Goal: Task Accomplishment & Management: Use online tool/utility

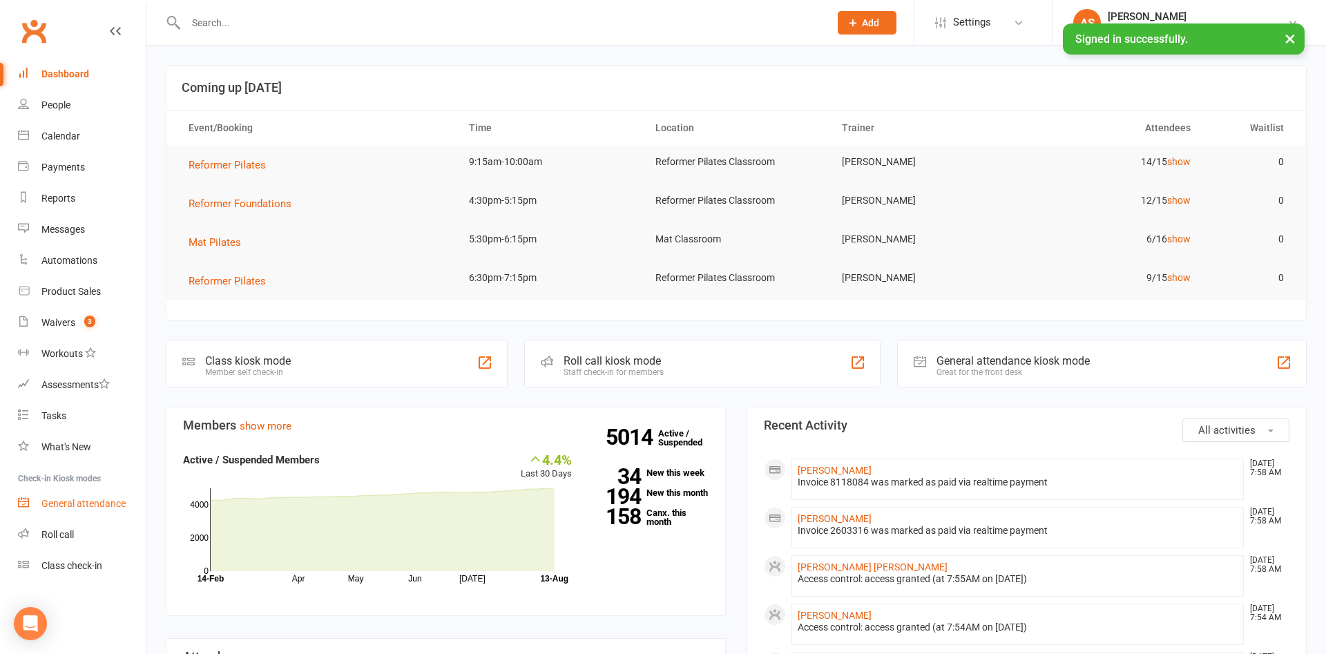
click at [97, 503] on div "General attendance" at bounding box center [83, 503] width 84 height 11
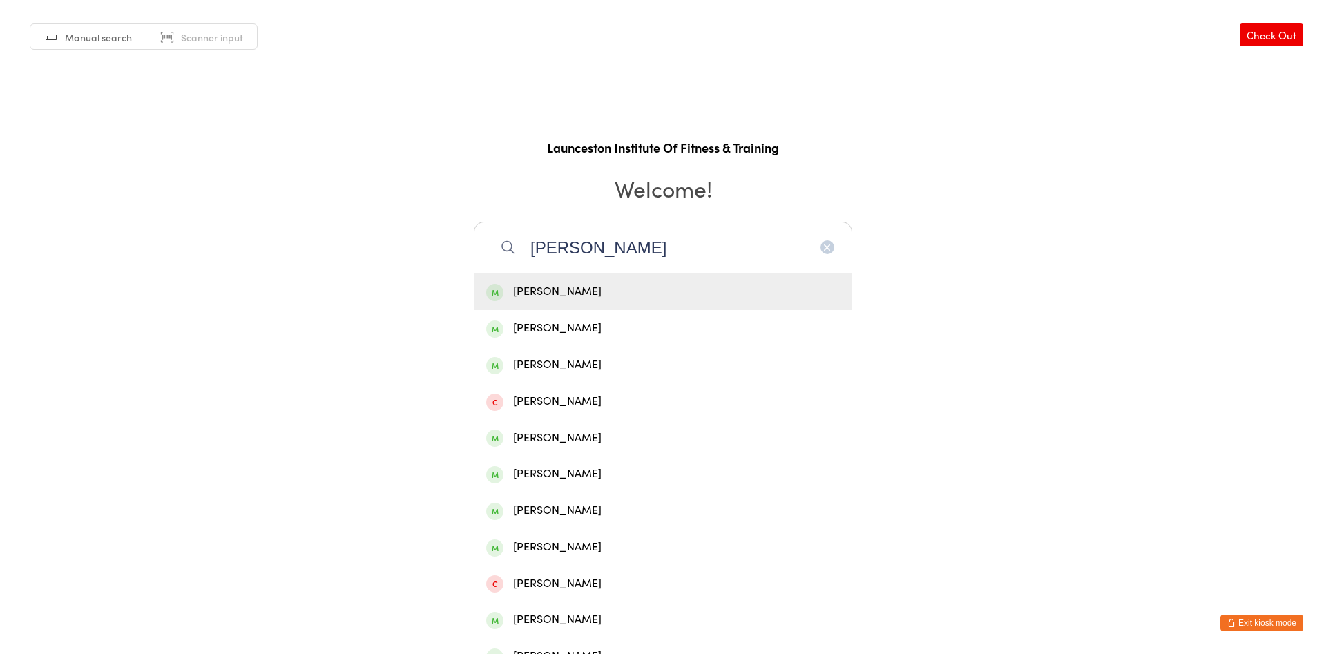
type input "lockwood"
click at [660, 289] on div "Phil Lockwood" at bounding box center [663, 291] width 354 height 19
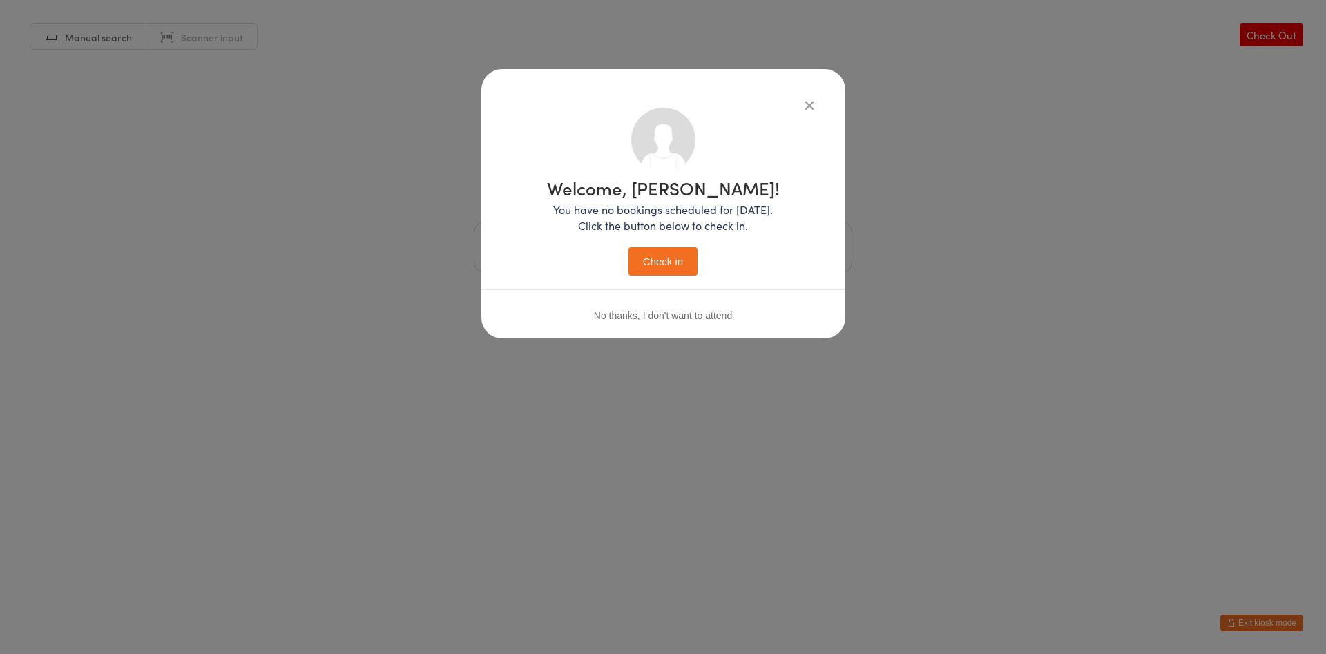
click at [670, 262] on button "Check in" at bounding box center [663, 261] width 69 height 28
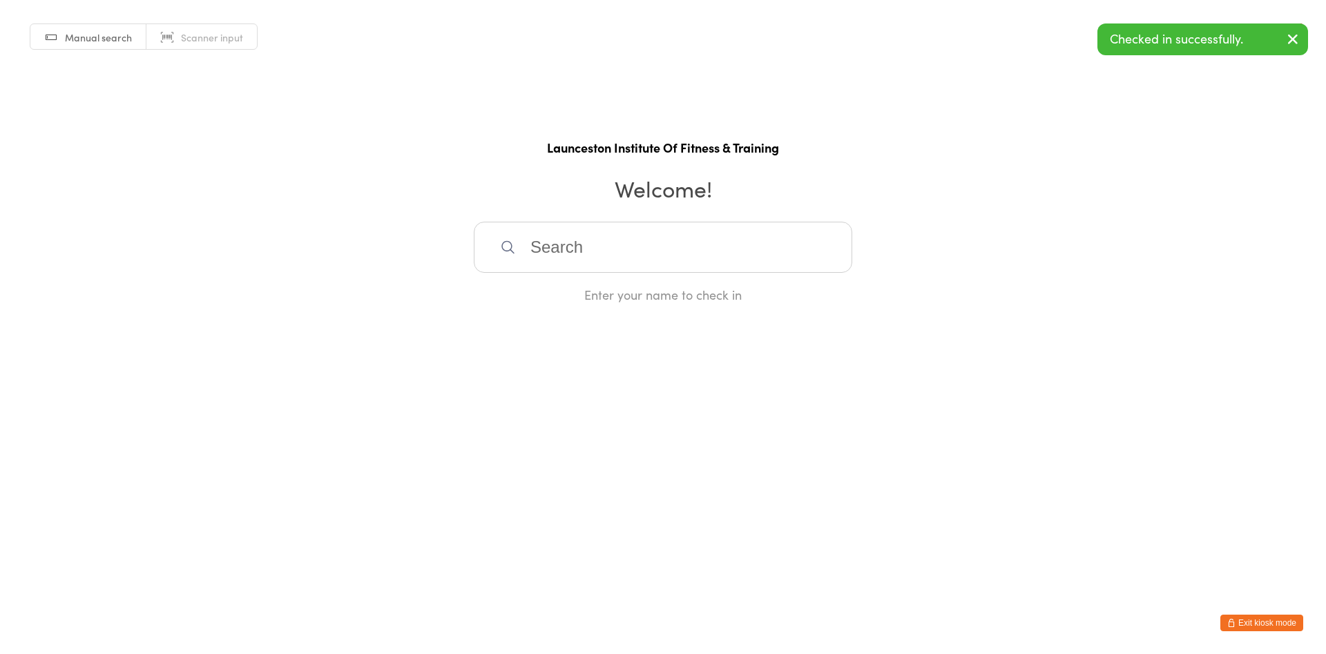
click at [1264, 620] on button "Exit kiosk mode" at bounding box center [1261, 623] width 83 height 17
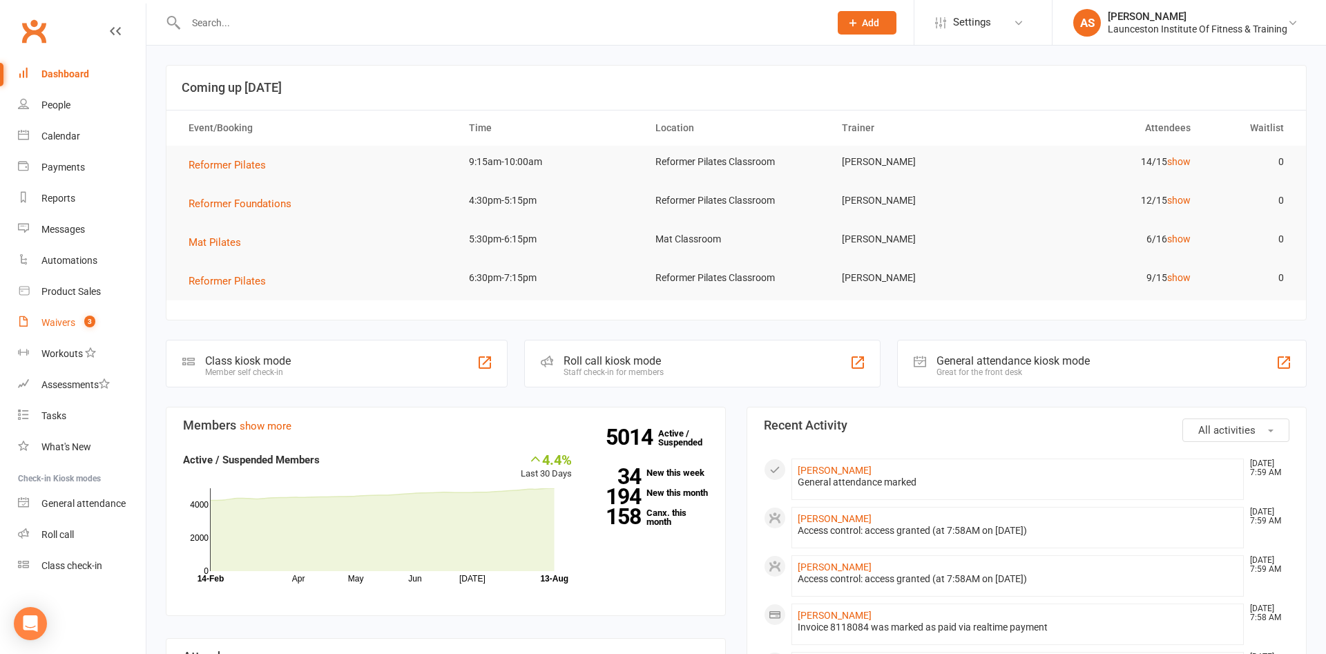
click at [70, 323] on div "Waivers" at bounding box center [58, 322] width 34 height 11
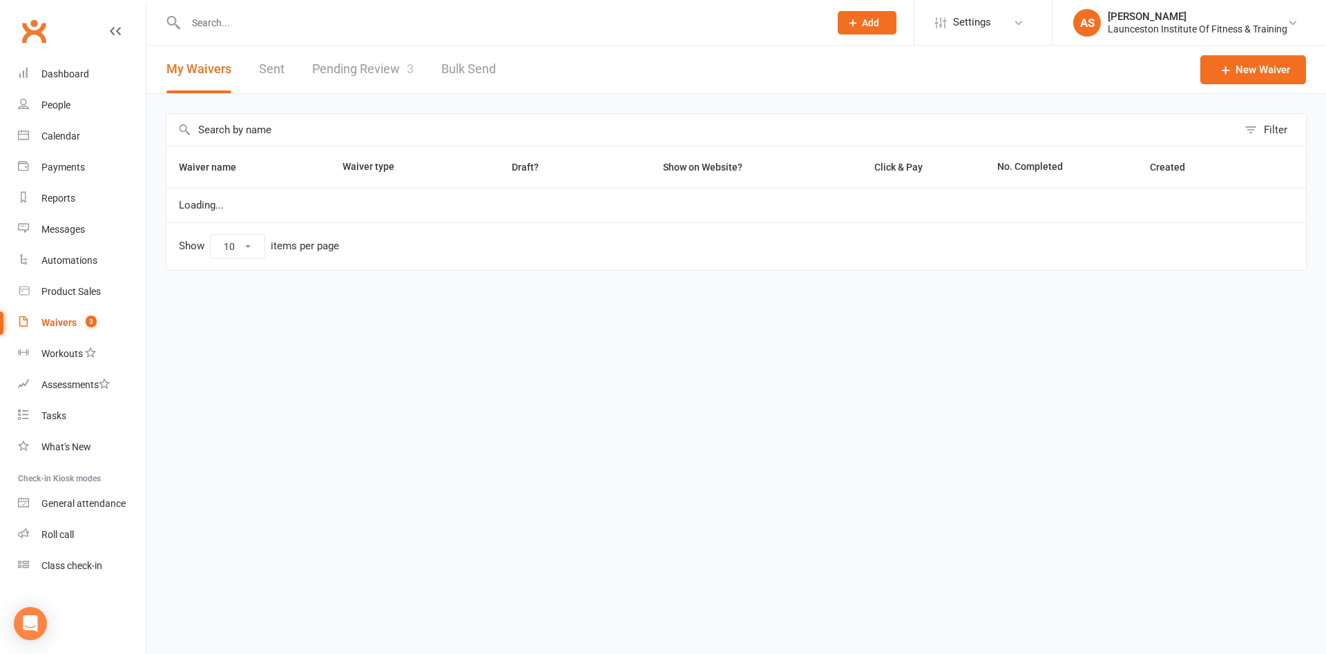
select select "100"
click at [393, 70] on link "Pending Review 3" at bounding box center [363, 70] width 102 height 48
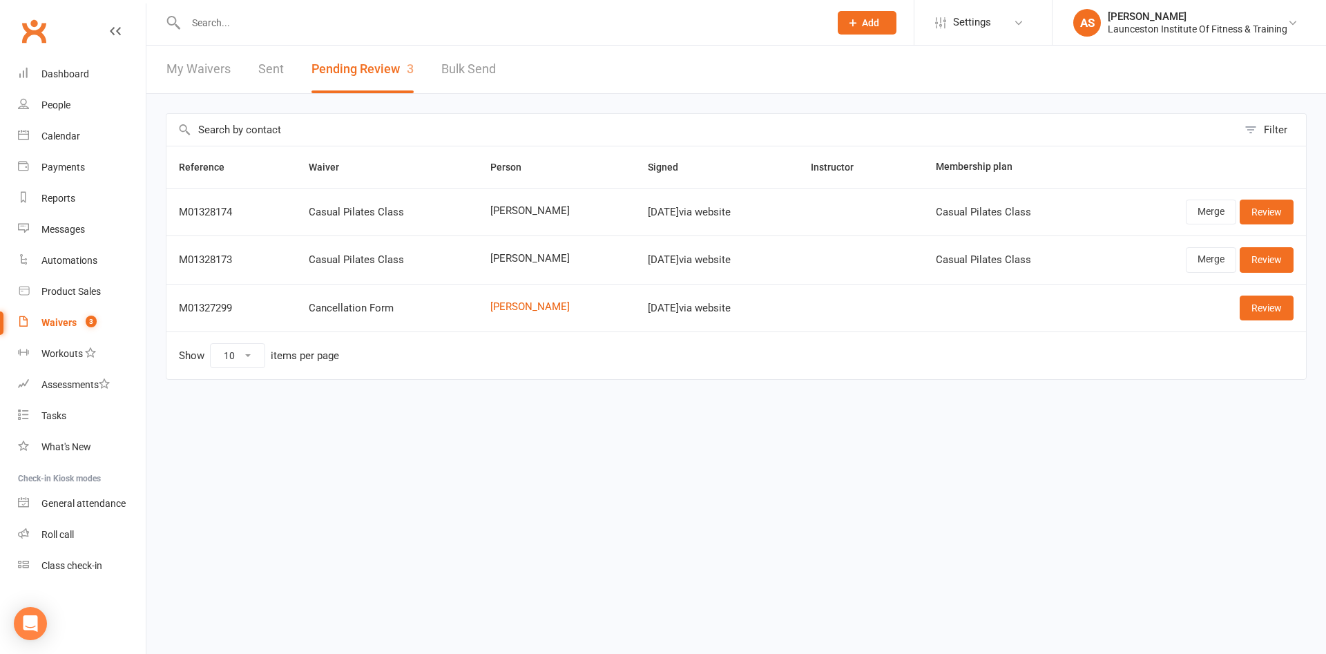
click at [209, 34] on div at bounding box center [493, 22] width 654 height 45
click at [219, 17] on input "text" at bounding box center [501, 22] width 638 height 19
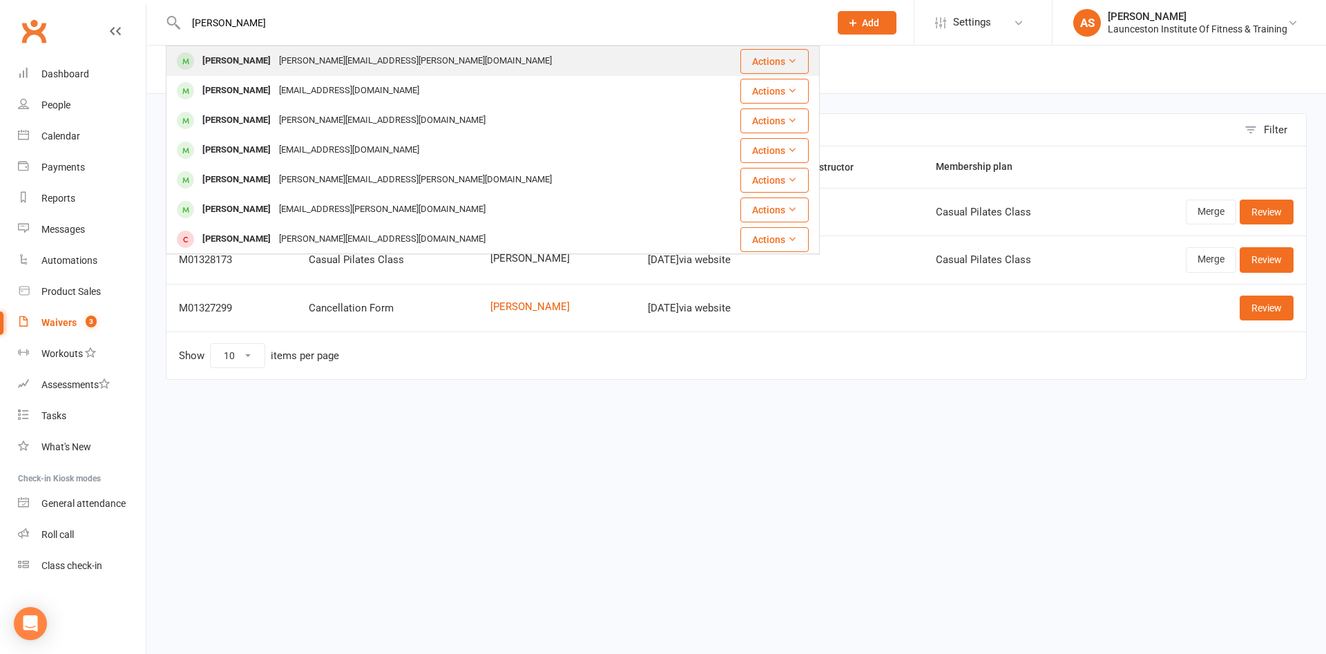
type input "[PERSON_NAME]"
click at [262, 61] on div "[PERSON_NAME]" at bounding box center [236, 61] width 77 height 20
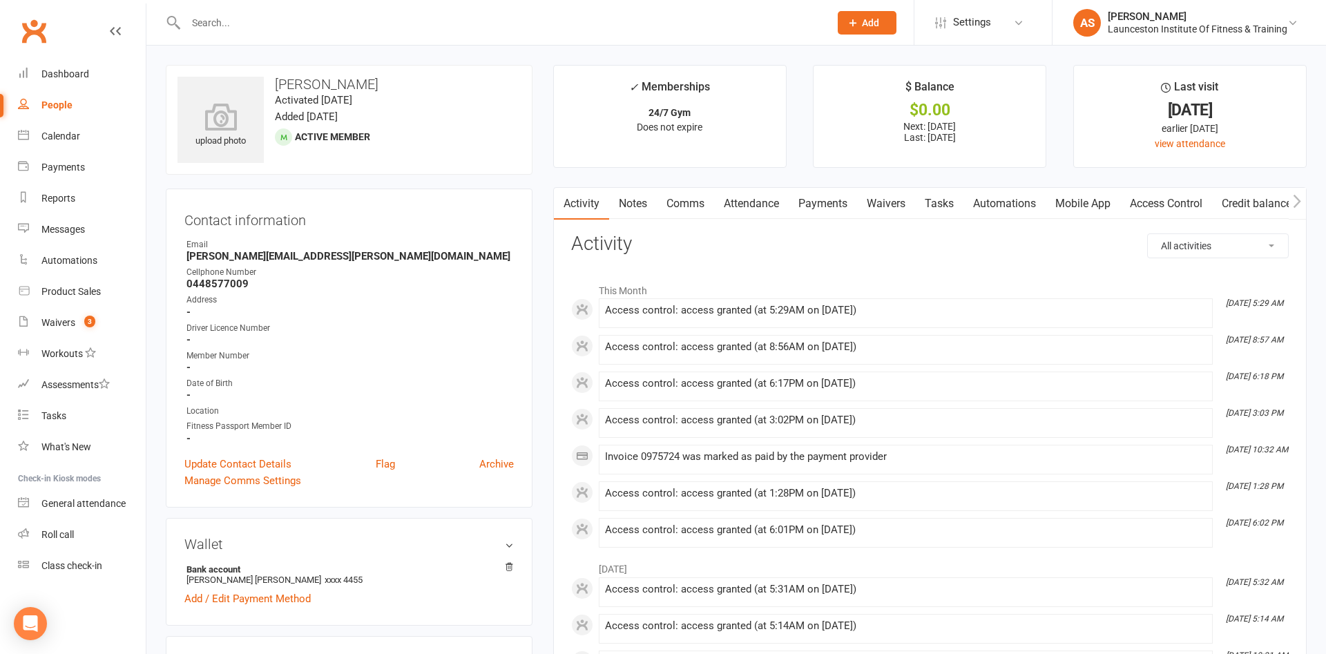
click at [250, 283] on strong "0448577009" at bounding box center [349, 284] width 327 height 12
click at [248, 285] on strong "0448577009" at bounding box center [349, 284] width 327 height 12
click at [299, 301] on div "Address" at bounding box center [349, 300] width 327 height 13
